Goal: Information Seeking & Learning: Learn about a topic

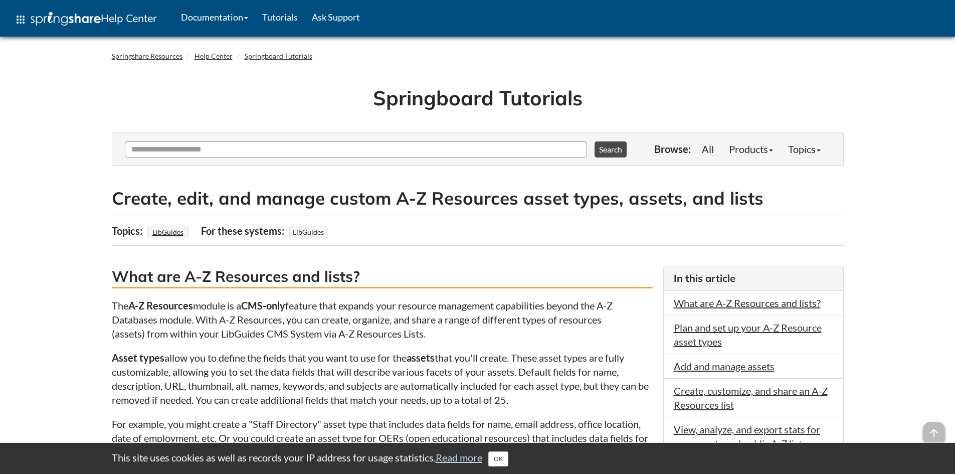
scroll to position [200, 0]
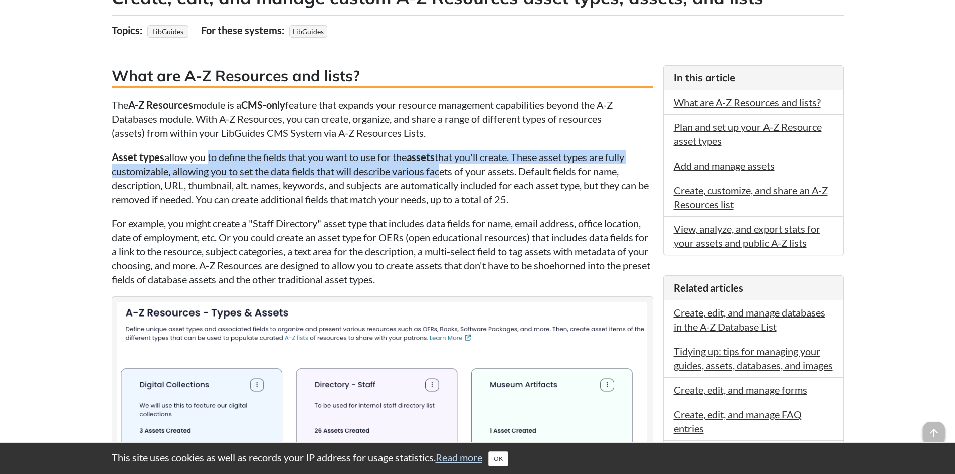
drag, startPoint x: 205, startPoint y: 157, endPoint x: 441, endPoint y: 170, distance: 235.9
click at [441, 170] on p "Asset types allow you to define the fields that you want to use for the assets …" at bounding box center [382, 178] width 541 height 56
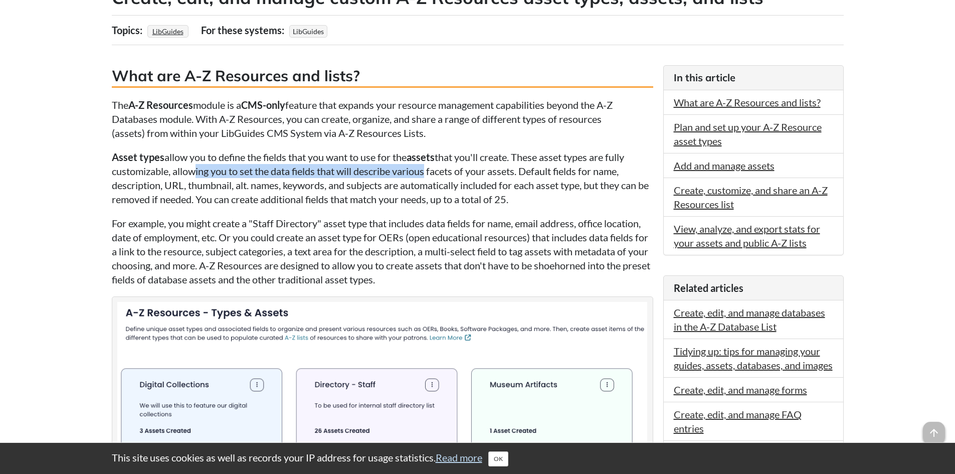
drag, startPoint x: 209, startPoint y: 170, endPoint x: 422, endPoint y: 168, distance: 213.0
click at [422, 168] on p "Asset types allow you to define the fields that you want to use for the assets …" at bounding box center [382, 178] width 541 height 56
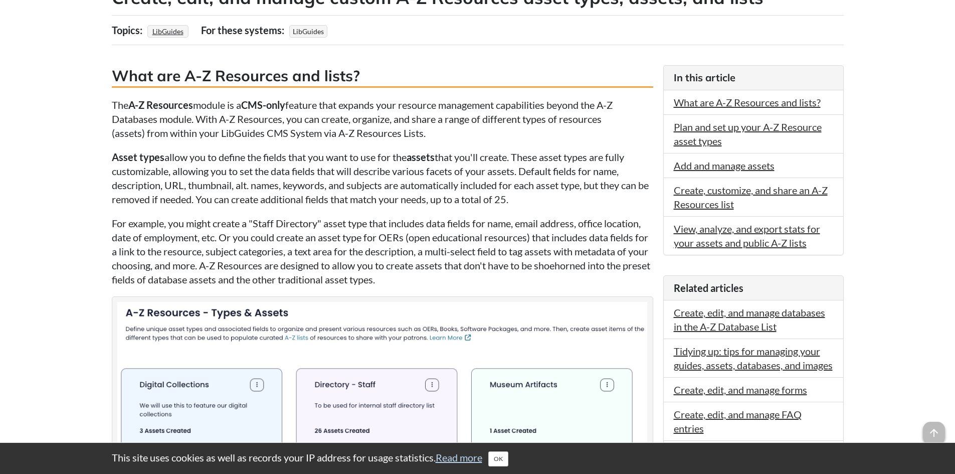
drag, startPoint x: 209, startPoint y: 193, endPoint x: 536, endPoint y: 194, distance: 327.2
click at [536, 194] on p "Asset types allow you to define the fields that you want to use for the assets …" at bounding box center [382, 178] width 541 height 56
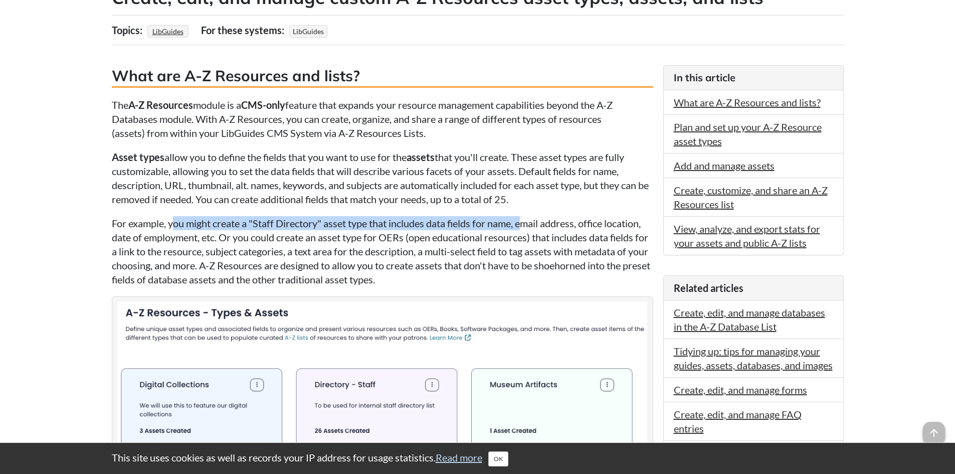
drag, startPoint x: 174, startPoint y: 230, endPoint x: 529, endPoint y: 229, distance: 354.3
click at [529, 229] on p "For example, you might create a "Staff Directory" asset type that includes data…" at bounding box center [382, 251] width 541 height 70
drag, startPoint x: 166, startPoint y: 229, endPoint x: 480, endPoint y: 229, distance: 313.2
click at [480, 229] on p "For example, you might create a "Staff Directory" asset type that includes data…" at bounding box center [382, 251] width 541 height 70
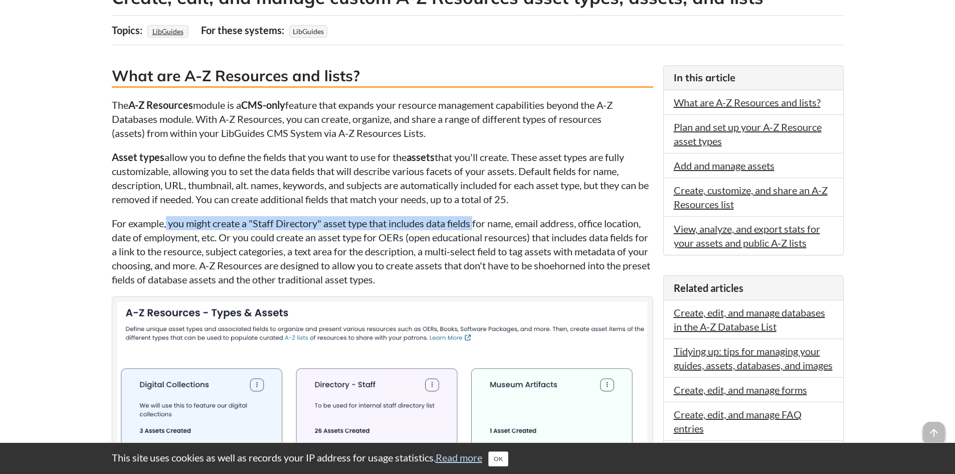
click at [480, 229] on p "For example, you might create a "Staff Directory" asset type that includes data…" at bounding box center [382, 251] width 541 height 70
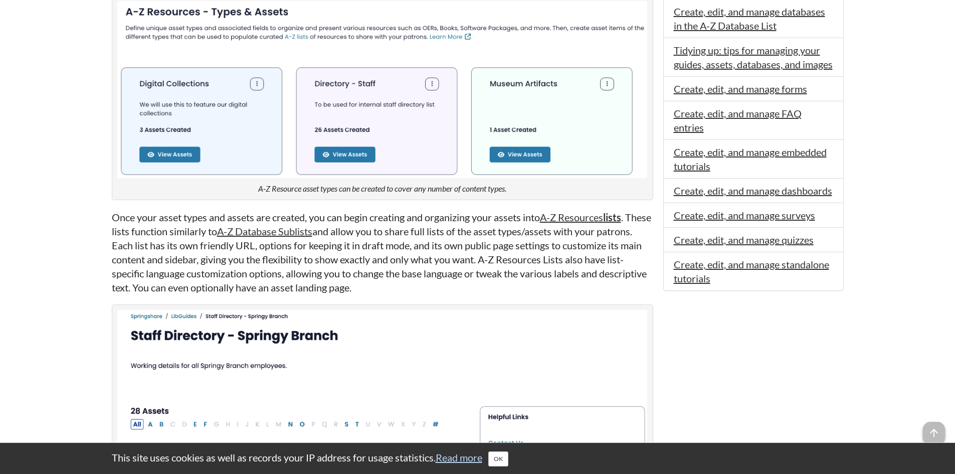
scroll to position [551, 0]
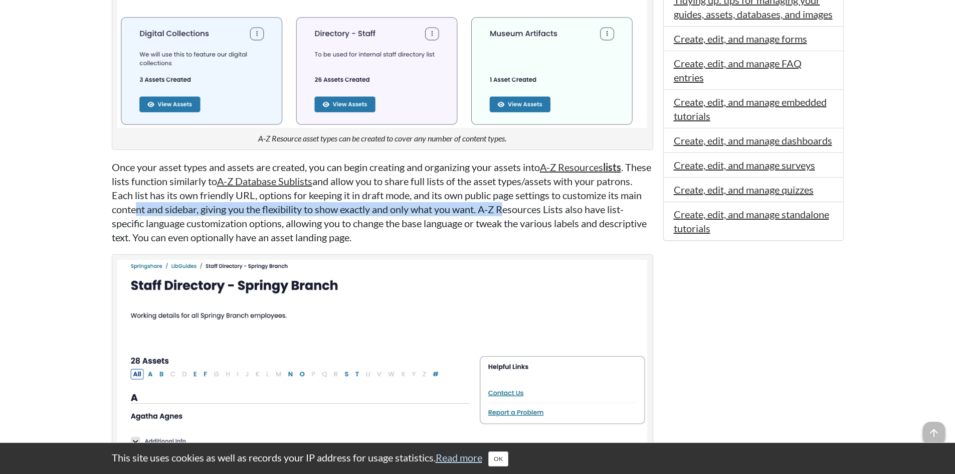
drag, startPoint x: 165, startPoint y: 203, endPoint x: 540, endPoint y: 209, distance: 374.4
click at [540, 209] on p "Once your asset types and assets are created, you can begin creating and organi…" at bounding box center [382, 202] width 541 height 84
drag, startPoint x: 268, startPoint y: 218, endPoint x: 515, endPoint y: 209, distance: 247.2
click at [515, 209] on p "Once your asset types and assets are created, you can begin creating and organi…" at bounding box center [382, 202] width 541 height 84
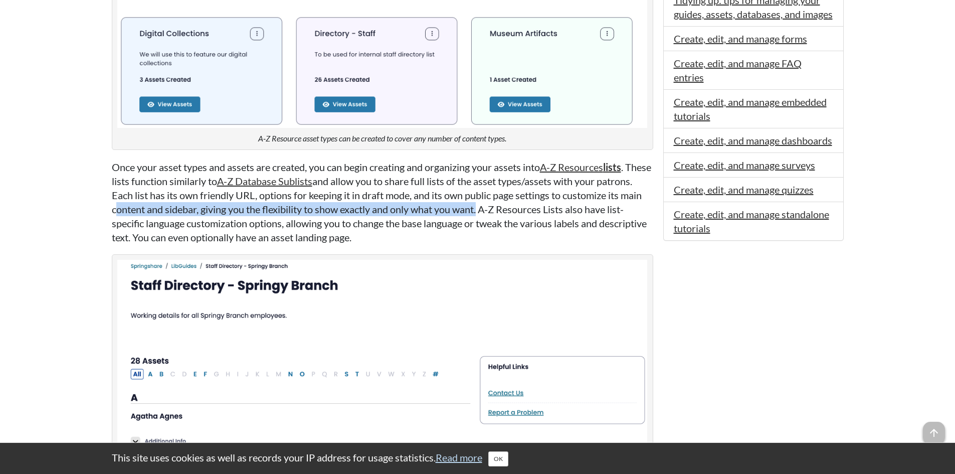
click at [515, 209] on p "Once your asset types and assets are created, you can begin creating and organi…" at bounding box center [382, 202] width 541 height 84
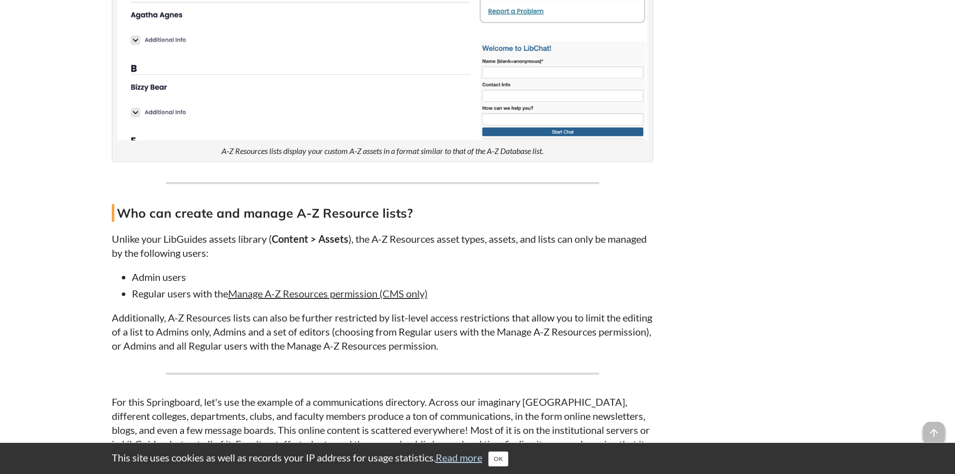
scroll to position [1002, 0]
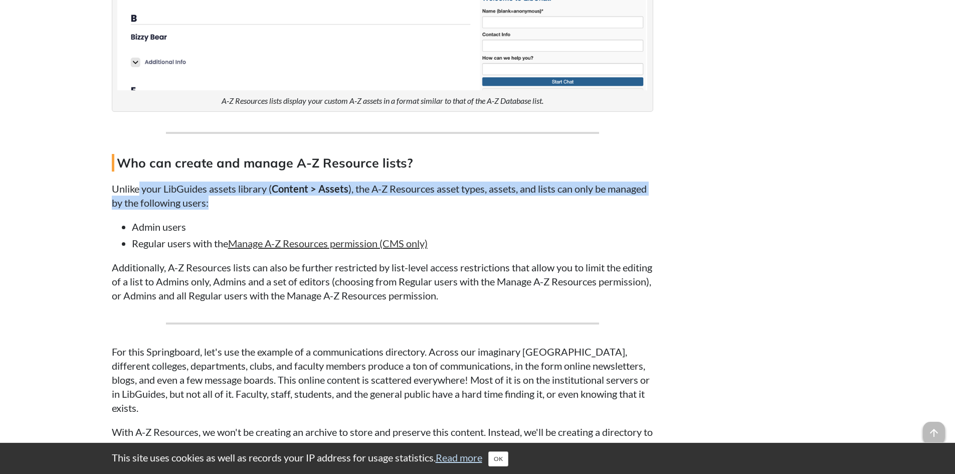
drag, startPoint x: 139, startPoint y: 191, endPoint x: 426, endPoint y: 201, distance: 287.3
click at [426, 201] on p "Unlike your LibGuides assets library ( Content > Assets ), the A-Z Resources as…" at bounding box center [382, 195] width 541 height 28
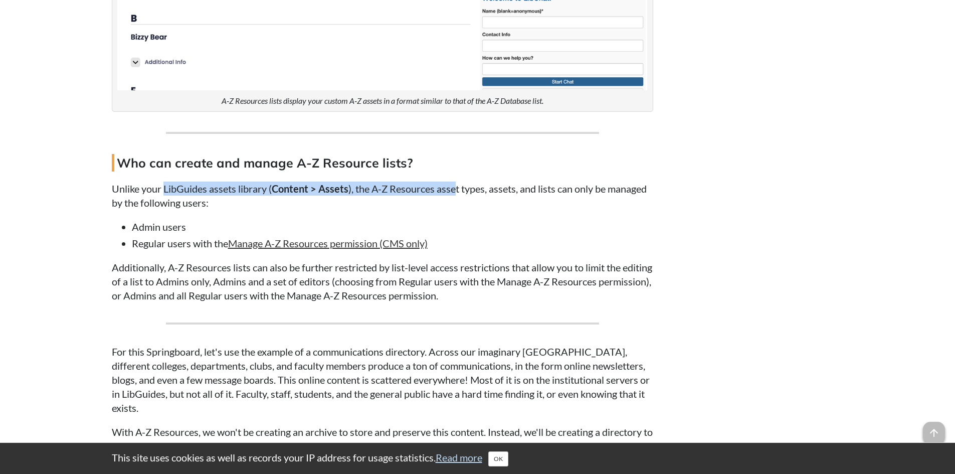
drag, startPoint x: 163, startPoint y: 187, endPoint x: 459, endPoint y: 194, distance: 295.2
click at [459, 194] on p "Unlike your LibGuides assets library ( Content > Assets ), the A-Z Resources as…" at bounding box center [382, 195] width 541 height 28
click at [502, 457] on button "OK" at bounding box center [498, 458] width 20 height 15
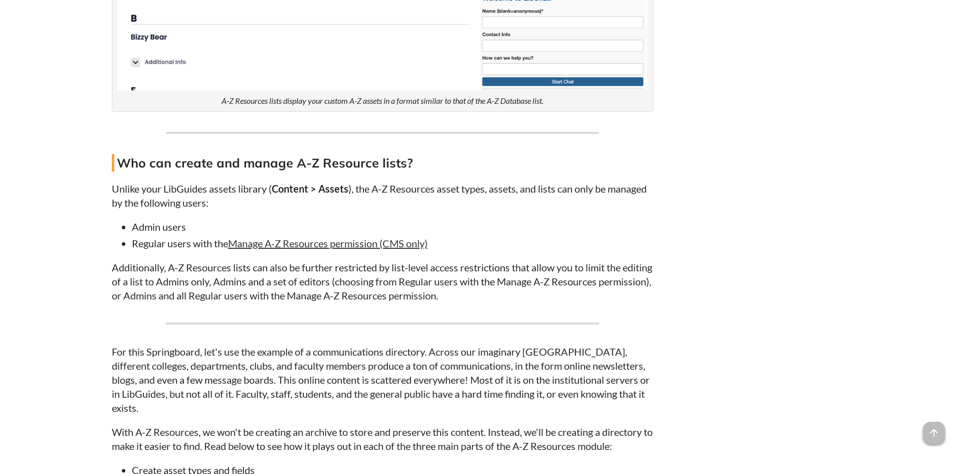
click at [158, 193] on p "Unlike your LibGuides assets library ( Content > Assets ), the A-Z Resources as…" at bounding box center [382, 195] width 541 height 28
drag, startPoint x: 143, startPoint y: 247, endPoint x: 198, endPoint y: 248, distance: 55.1
click at [198, 248] on li "Regular users with the Manage A-Z Resources permission (CMS only)" at bounding box center [392, 243] width 521 height 14
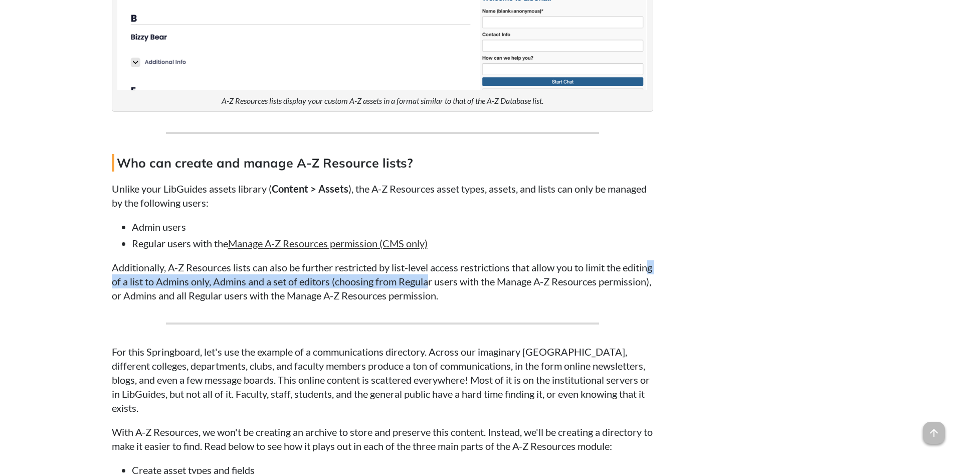
drag, startPoint x: 141, startPoint y: 279, endPoint x: 463, endPoint y: 288, distance: 321.9
click at [463, 288] on p "Additionally, A-Z Resources lists can also be further restricted by list-level …" at bounding box center [382, 281] width 541 height 42
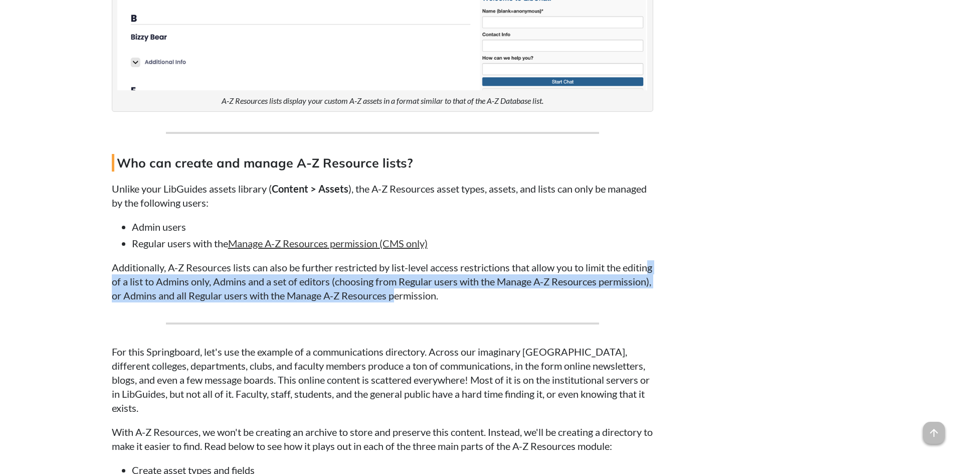
drag, startPoint x: 137, startPoint y: 279, endPoint x: 449, endPoint y: 291, distance: 312.4
click at [449, 291] on p "Additionally, A-Z Resources lists can also be further restricted by list-level …" at bounding box center [382, 281] width 541 height 42
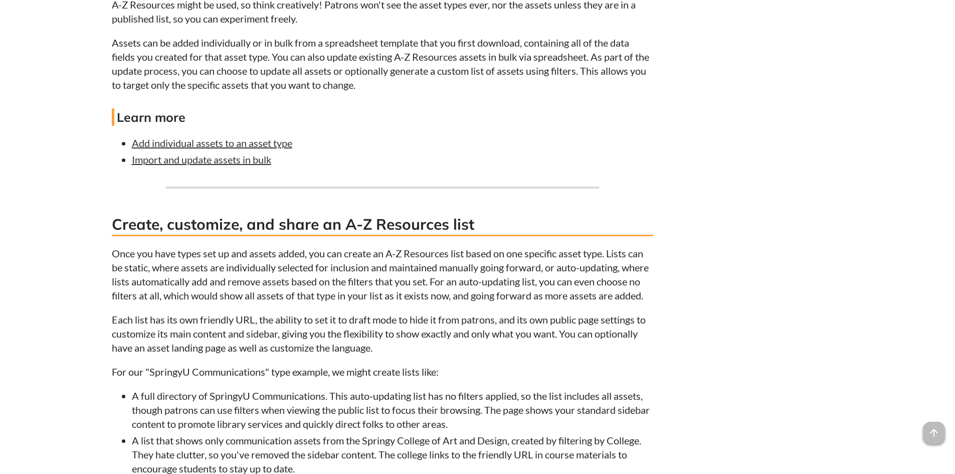
scroll to position [2355, 0]
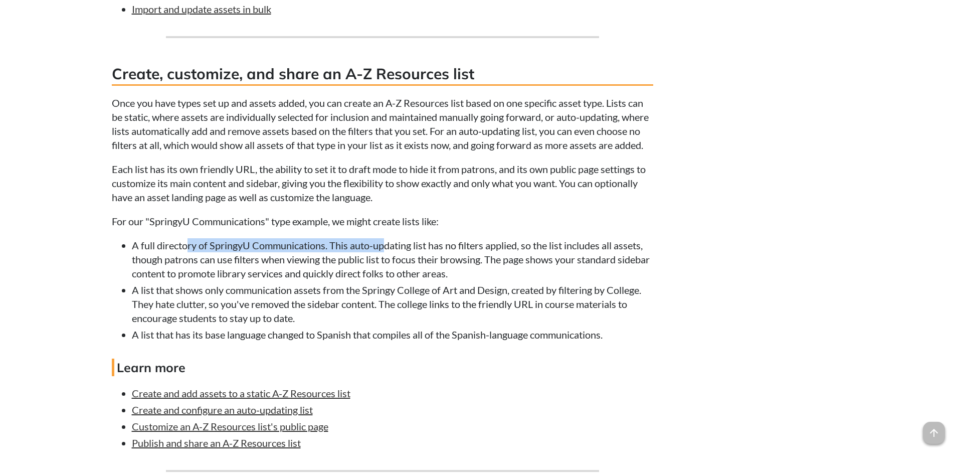
drag, startPoint x: 186, startPoint y: 264, endPoint x: 385, endPoint y: 262, distance: 199.5
click at [385, 262] on li "A full directory of SpringyU Communications. This auto-updating list has no fil…" at bounding box center [392, 259] width 521 height 42
drag, startPoint x: 174, startPoint y: 263, endPoint x: 540, endPoint y: 259, distance: 365.9
click at [540, 259] on li "A full directory of SpringyU Communications. This auto-updating list has no fil…" at bounding box center [392, 259] width 521 height 42
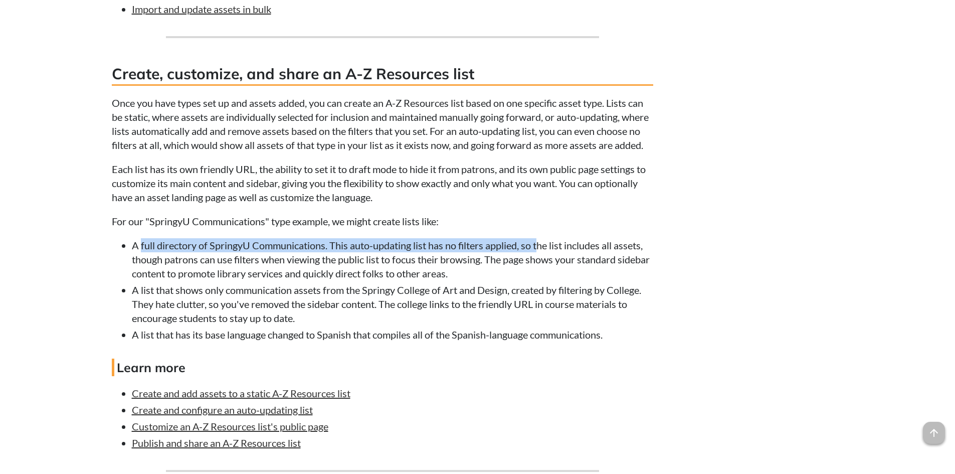
click at [540, 259] on li "A full directory of SpringyU Communications. This auto-updating list has no fil…" at bounding box center [392, 259] width 521 height 42
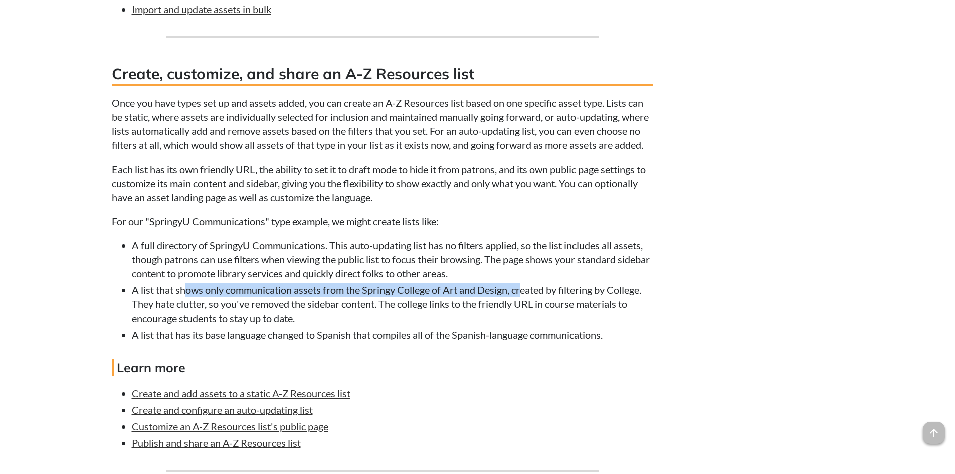
drag, startPoint x: 188, startPoint y: 303, endPoint x: 522, endPoint y: 303, distance: 334.3
click at [522, 303] on li "A list that shows only communication assets from the Springy College of Art and…" at bounding box center [392, 304] width 521 height 42
drag, startPoint x: 154, startPoint y: 305, endPoint x: 626, endPoint y: 310, distance: 472.6
click at [626, 310] on li "A list that shows only communication assets from the Springy College of Art and…" at bounding box center [392, 304] width 521 height 42
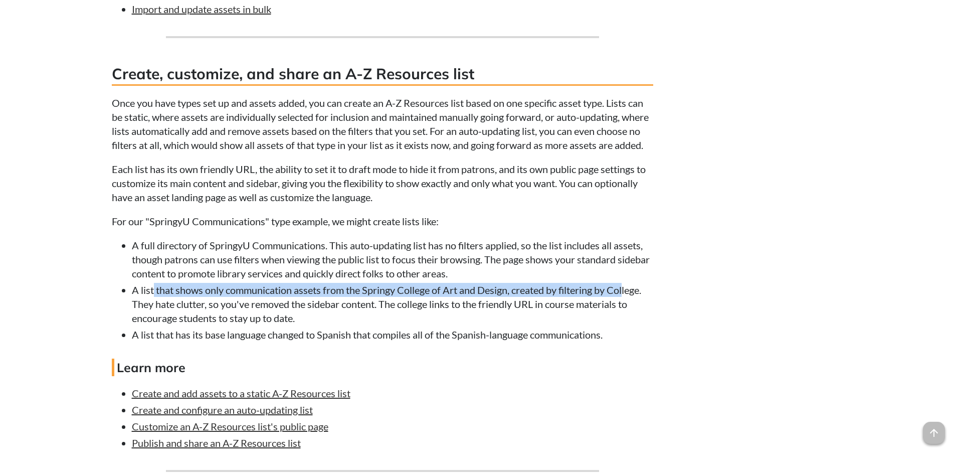
drag, startPoint x: 626, startPoint y: 310, endPoint x: 594, endPoint y: 312, distance: 32.1
click at [625, 310] on li "A list that shows only communication assets from the Springy College of Art and…" at bounding box center [392, 304] width 521 height 42
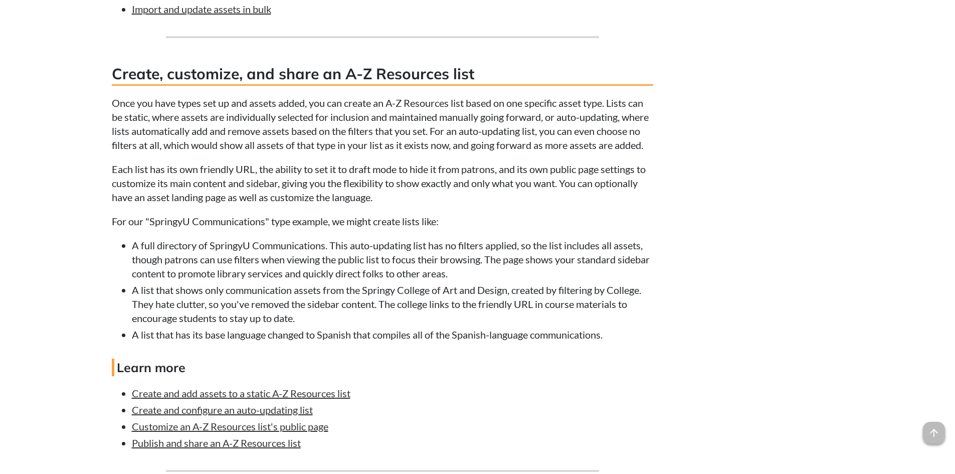
click at [257, 312] on li "A list that shows only communication assets from the Springy College of Art and…" at bounding box center [392, 304] width 521 height 42
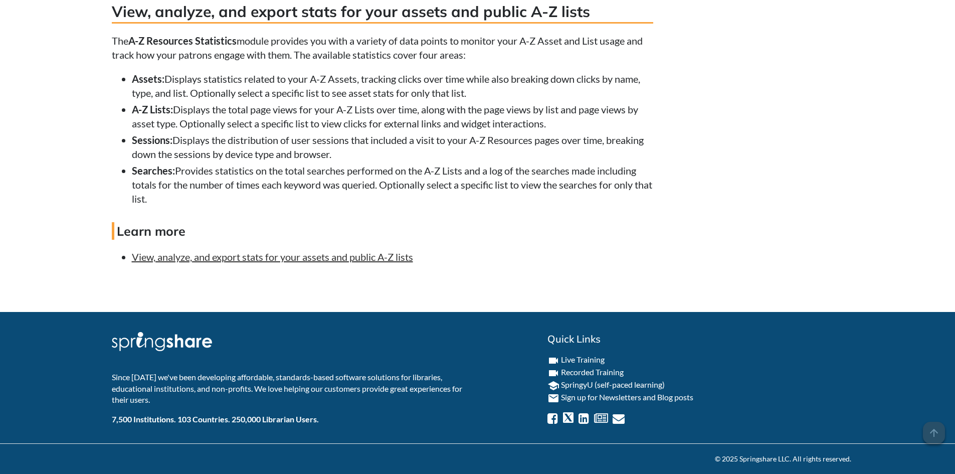
scroll to position [2715, 0]
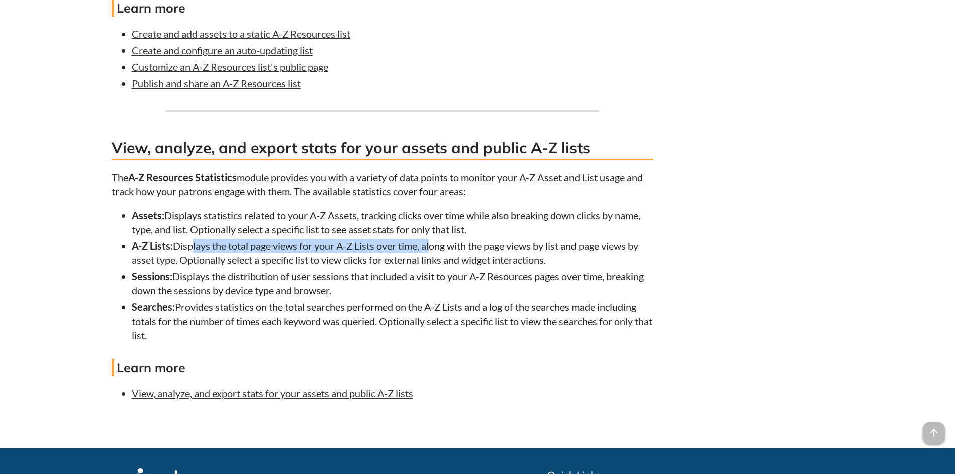
drag, startPoint x: 192, startPoint y: 264, endPoint x: 432, endPoint y: 256, distance: 240.2
click at [432, 256] on li "A-Z Lists: Displays the total page views for your A-Z Lists over time, along wi…" at bounding box center [392, 253] width 521 height 28
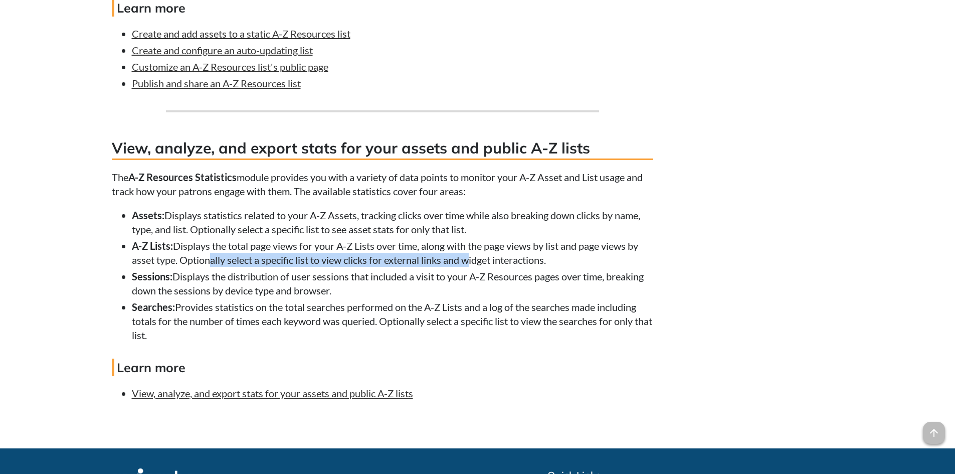
drag, startPoint x: 212, startPoint y: 269, endPoint x: 473, endPoint y: 274, distance: 261.2
click at [473, 267] on li "A-Z Lists: Displays the total page views for your A-Z Lists over time, along wi…" at bounding box center [392, 253] width 521 height 28
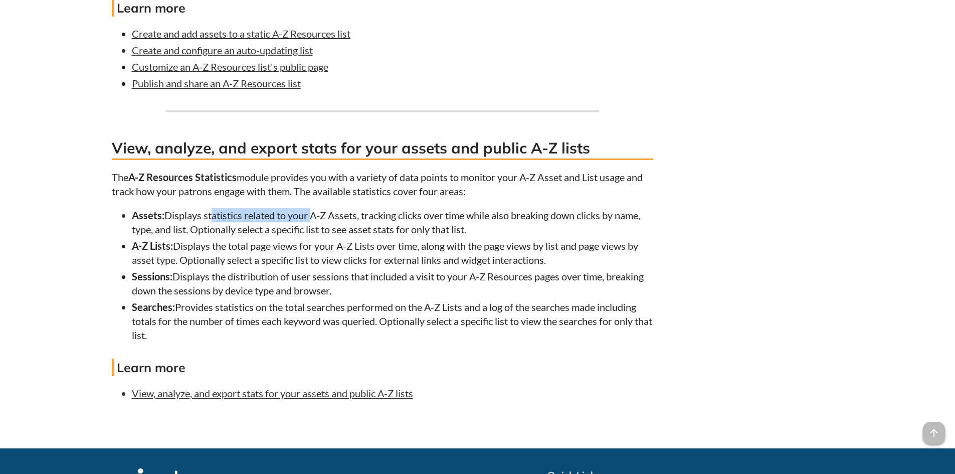
drag, startPoint x: 213, startPoint y: 233, endPoint x: 312, endPoint y: 233, distance: 99.2
click at [312, 233] on li "Assets: Displays statistics related to your A-Z Assets, tracking clicks over ti…" at bounding box center [392, 222] width 521 height 28
click at [180, 89] on link "Publish and share an A-Z Resources list" at bounding box center [216, 83] width 169 height 12
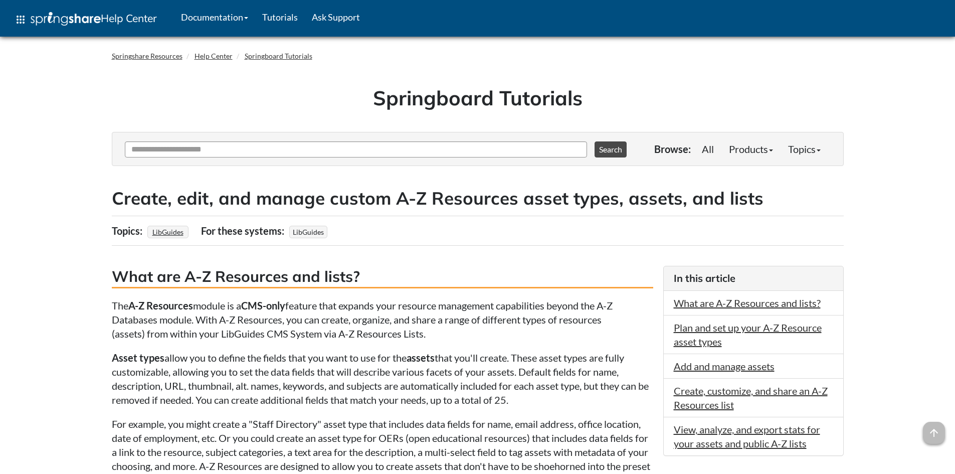
scroll to position [2715, 0]
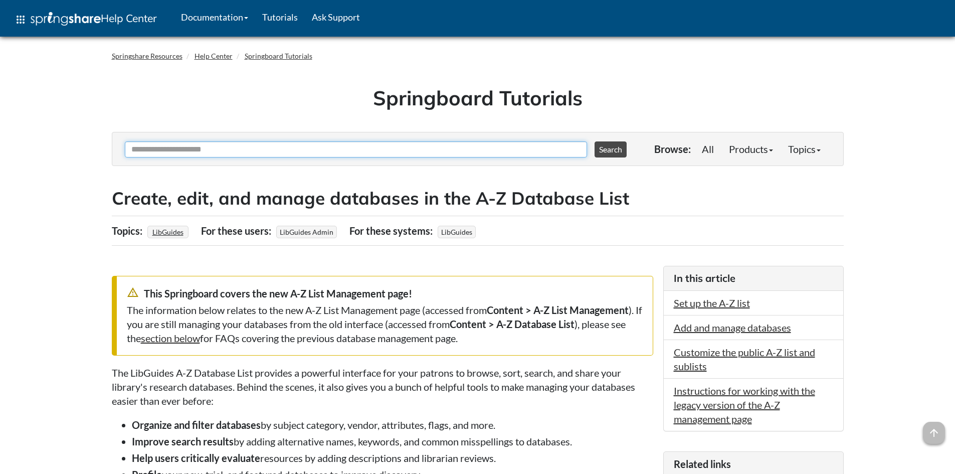
click at [376, 154] on input "Ask Another Question" at bounding box center [356, 149] width 462 height 16
type input "********"
click at [594, 141] on button "Search" at bounding box center [610, 149] width 32 height 16
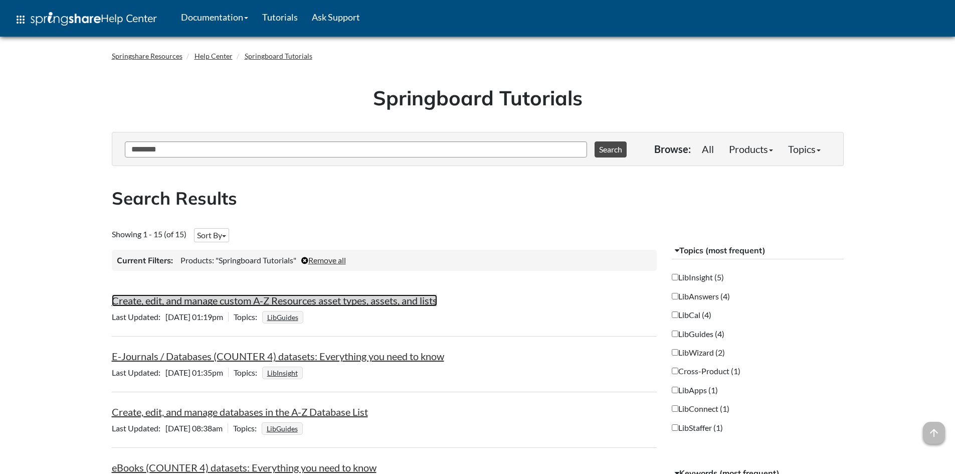
click at [269, 302] on link "Create, edit, and manage custom A-Z Resources asset types, assets, and lists" at bounding box center [274, 300] width 325 height 12
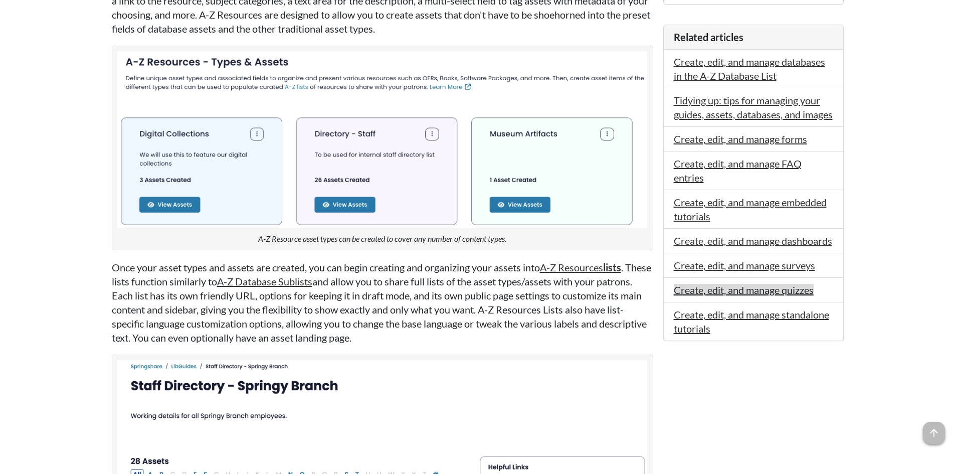
scroll to position [200, 0]
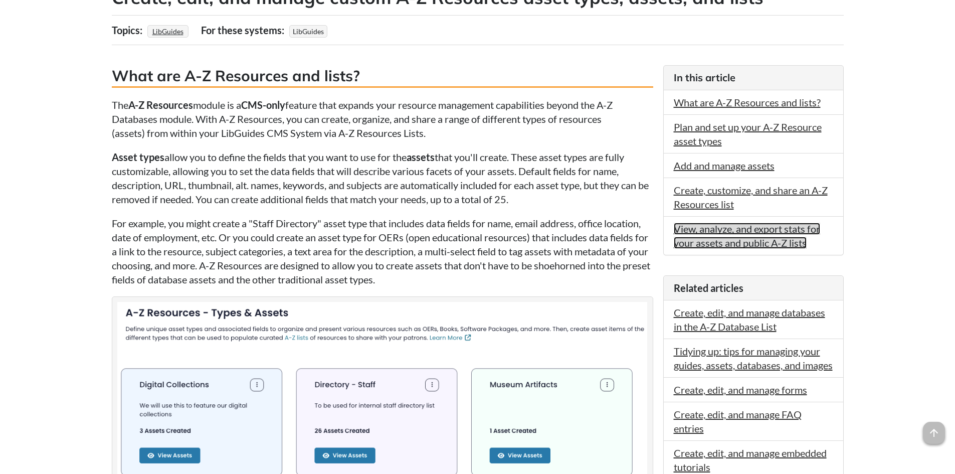
click at [757, 242] on link "View, analyze, and export stats for your assets and public A-Z lists" at bounding box center [747, 236] width 146 height 26
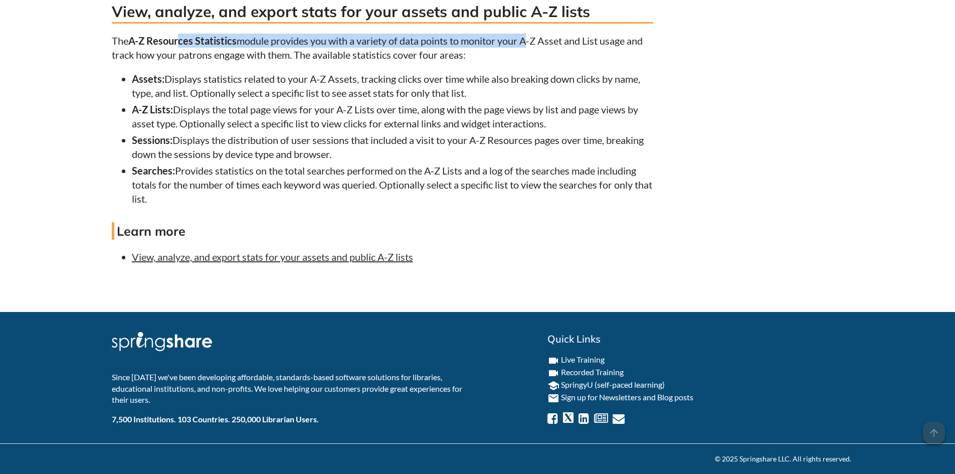
drag, startPoint x: 182, startPoint y: 35, endPoint x: 525, endPoint y: 45, distance: 343.4
click at [525, 45] on p "The A-Z Resources Statistics module provides you with a variety of data points …" at bounding box center [382, 48] width 541 height 28
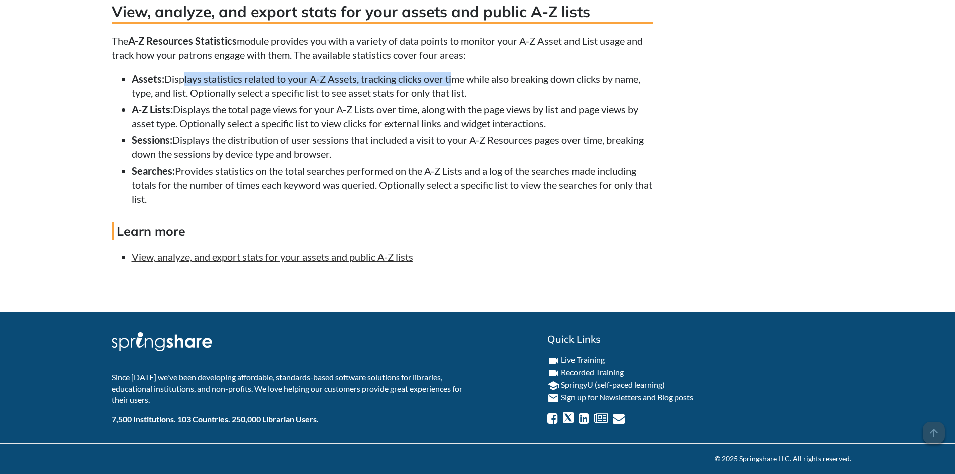
drag, startPoint x: 186, startPoint y: 72, endPoint x: 457, endPoint y: 72, distance: 270.6
click at [457, 72] on li "Assets: Displays statistics related to your A-Z Assets, tracking clicks over ti…" at bounding box center [392, 86] width 521 height 28
